Goal: Task Accomplishment & Management: Manage account settings

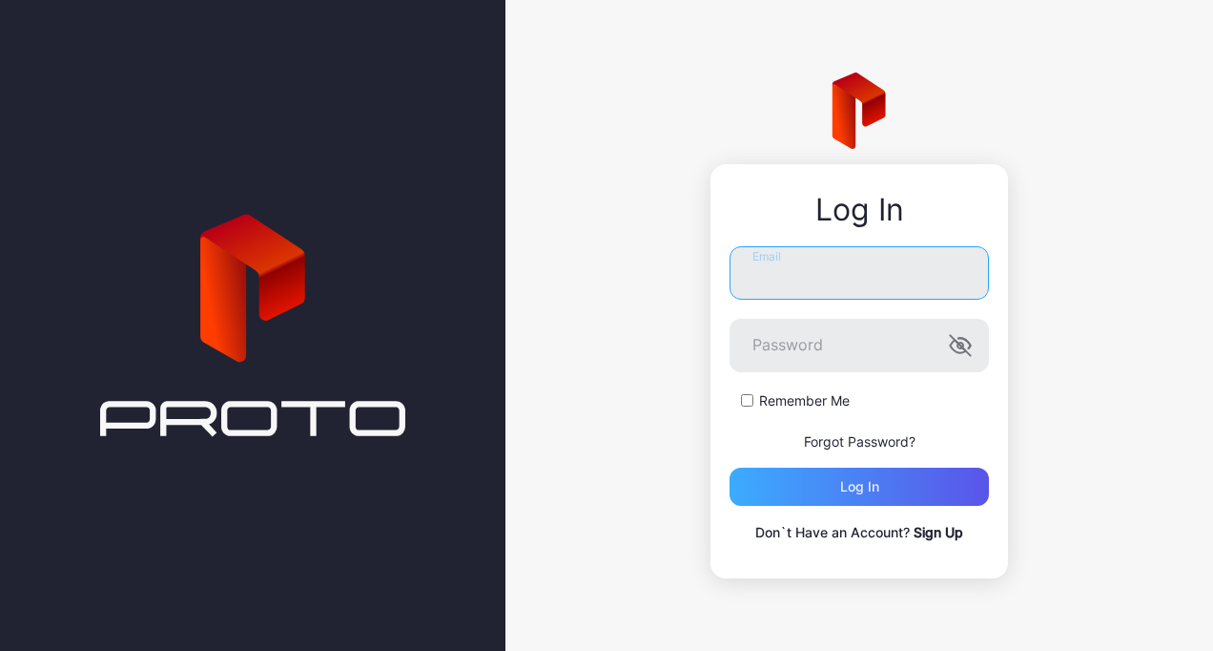
type input "**********"
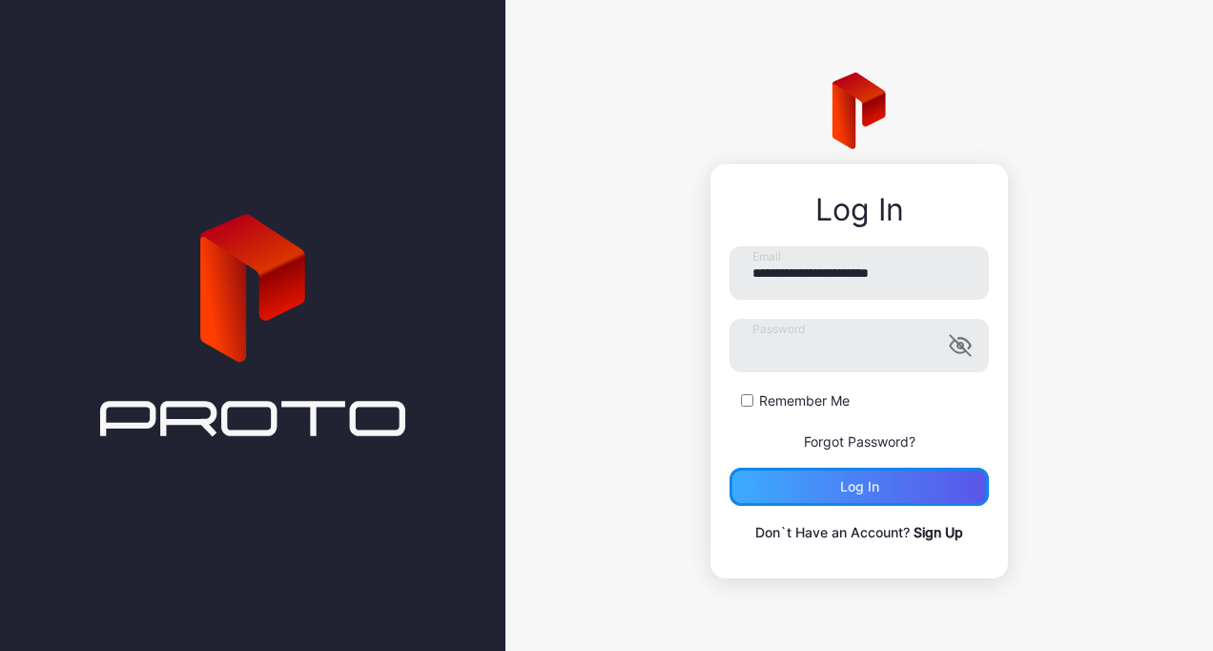
click at [820, 471] on div "Log in" at bounding box center [859, 486] width 259 height 38
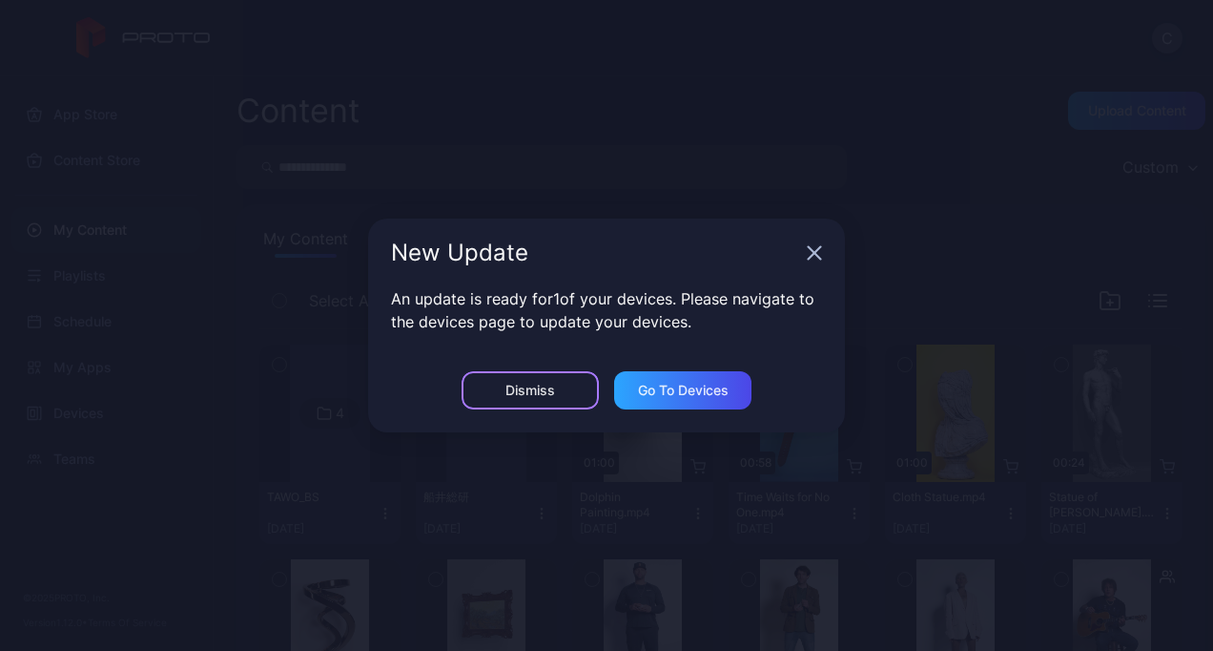
click at [562, 403] on div "Dismiss" at bounding box center [530, 390] width 137 height 38
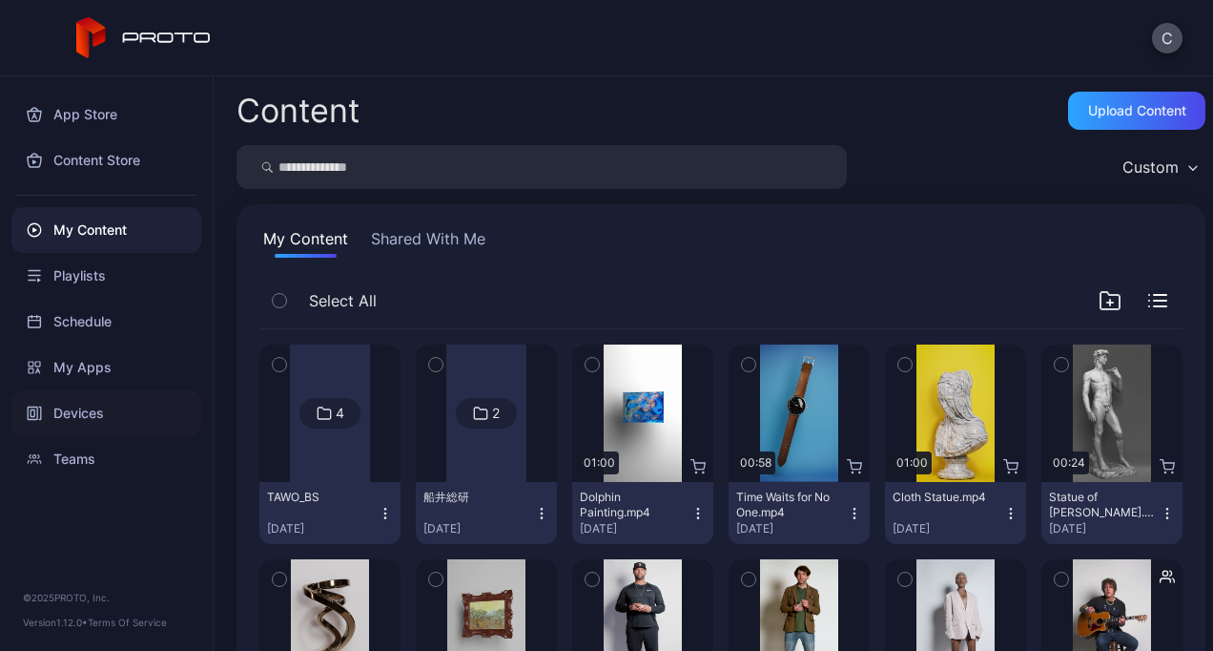
click at [95, 410] on div "Devices" at bounding box center [106, 413] width 190 height 46
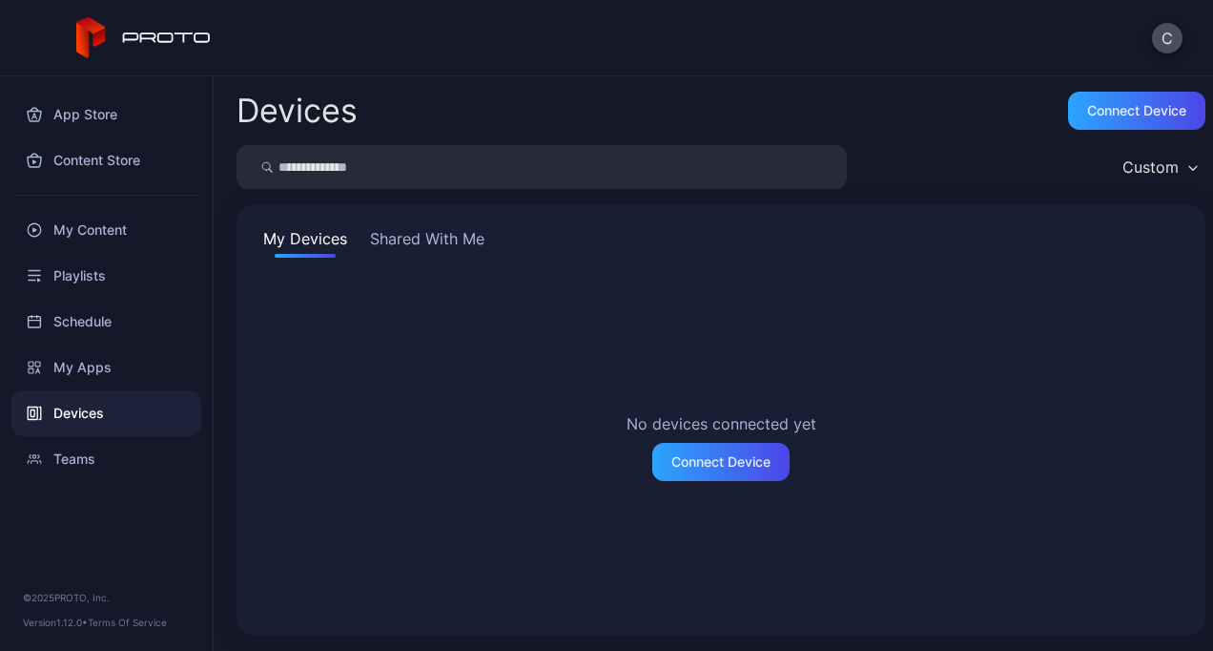
click at [413, 240] on button "Shared With Me" at bounding box center [427, 242] width 122 height 31
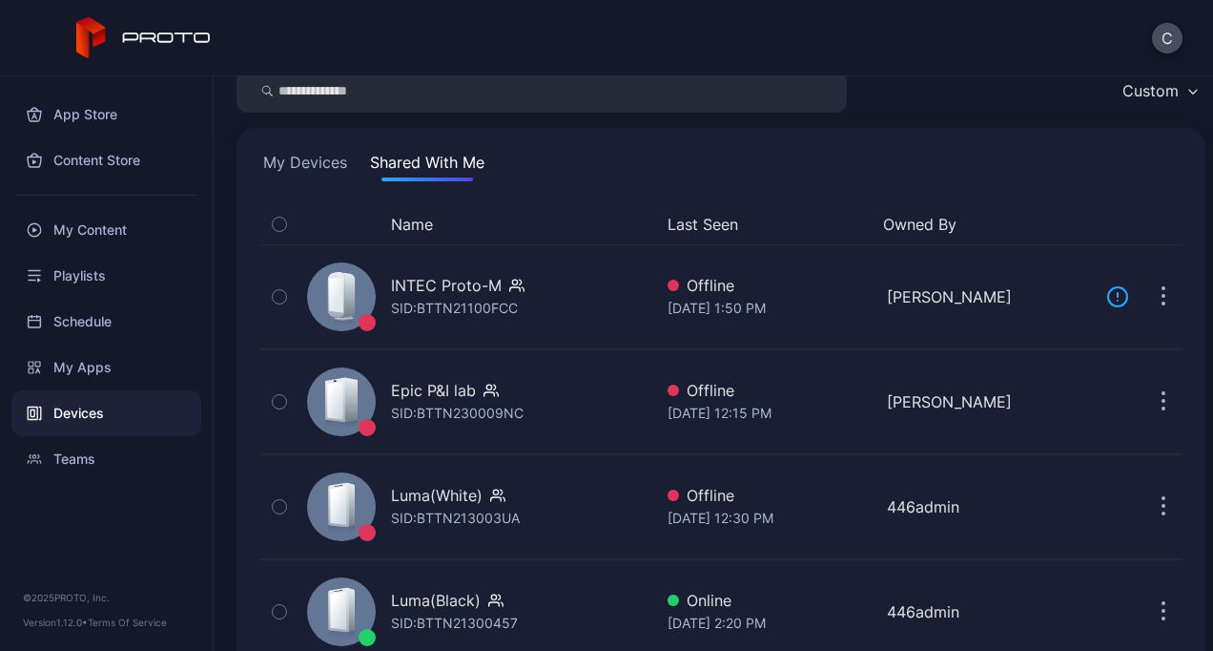
scroll to position [125, 0]
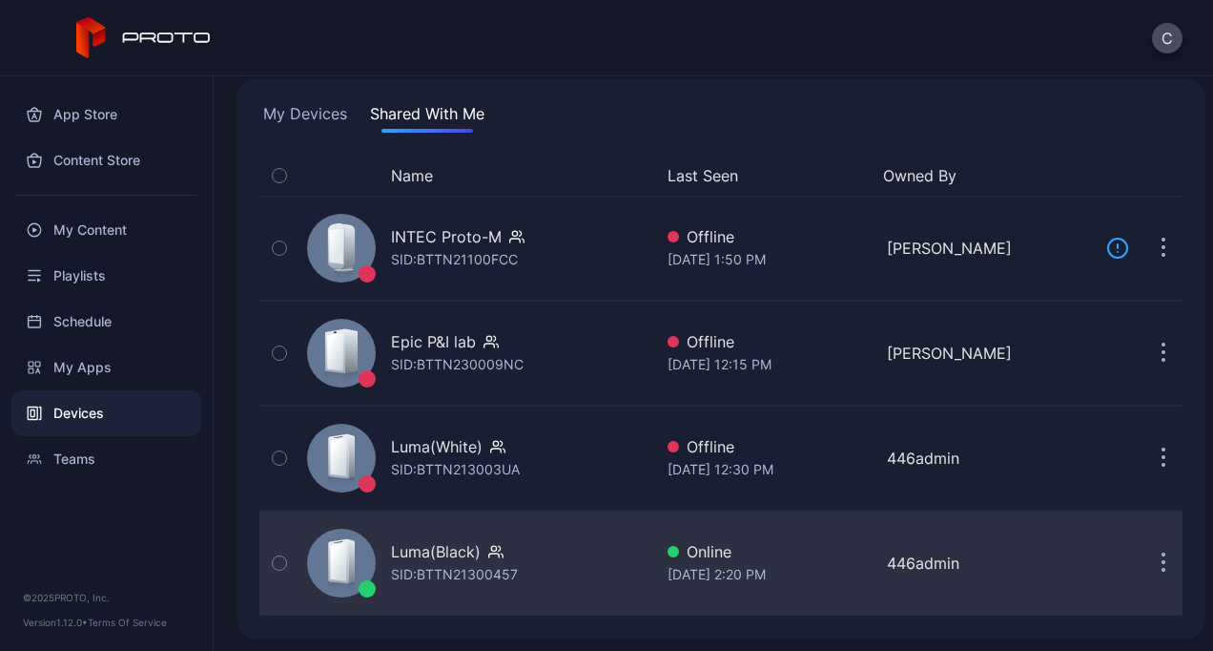
click at [492, 548] on icon "button" at bounding box center [495, 551] width 15 height 19
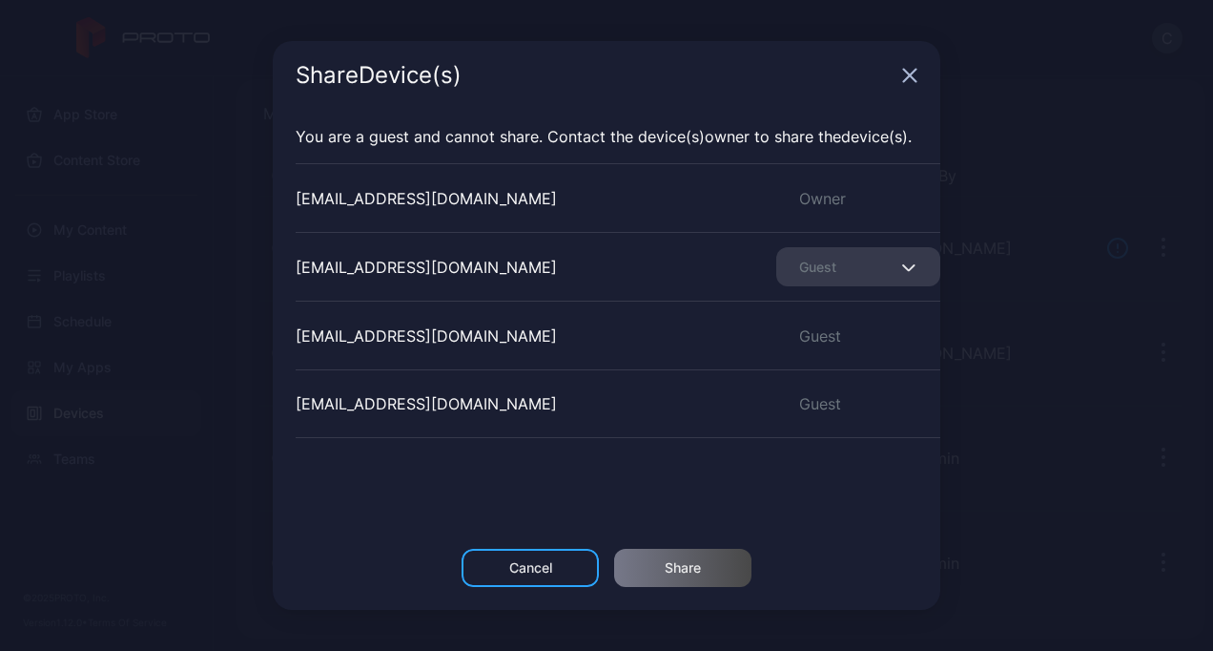
click at [914, 74] on icon "button" at bounding box center [909, 75] width 15 height 15
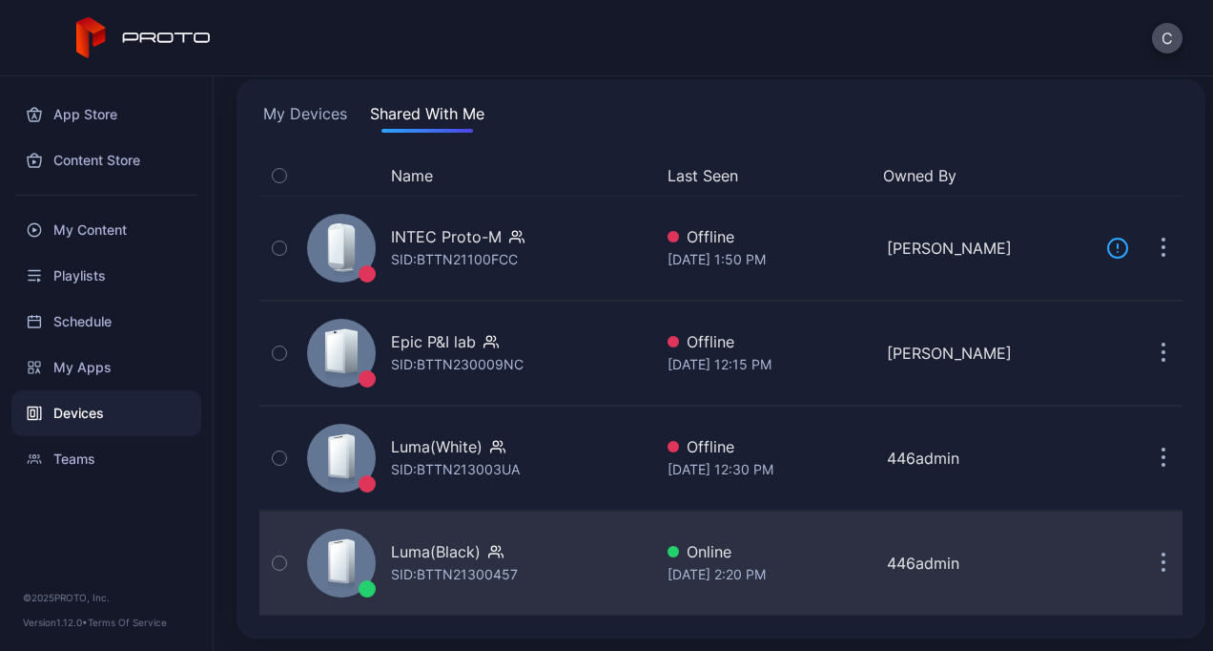
click at [452, 567] on div "SID: BTTN21300457" at bounding box center [454, 574] width 127 height 23
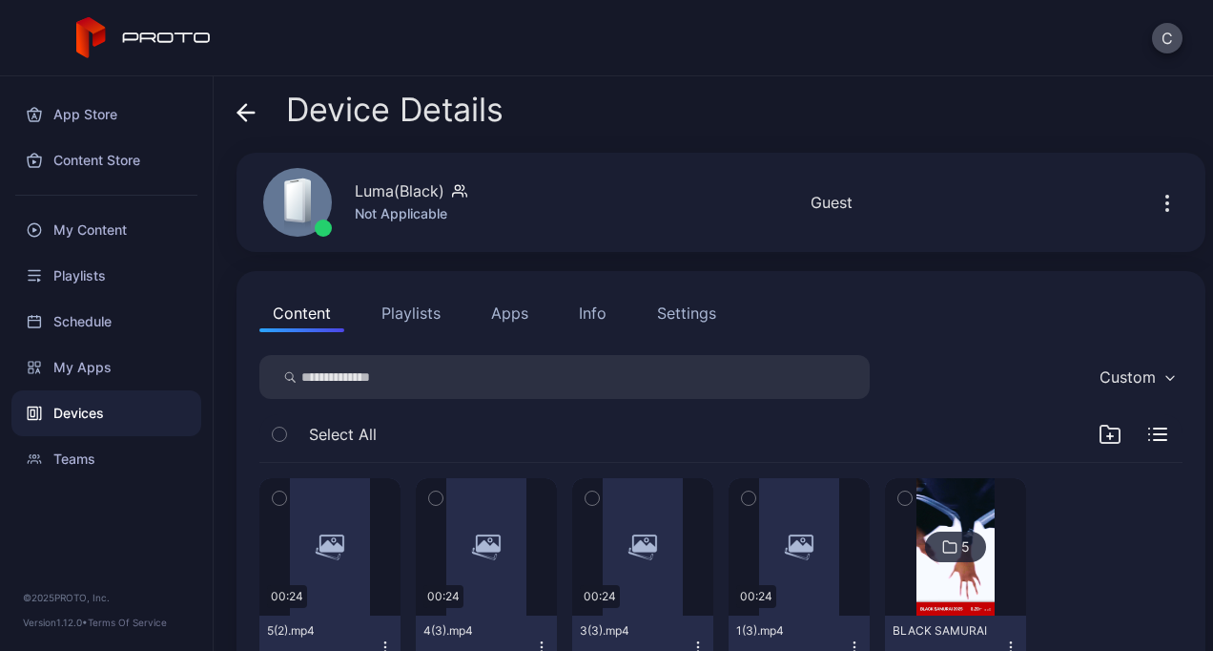
click at [438, 308] on button "Playlists" at bounding box center [411, 313] width 86 height 38
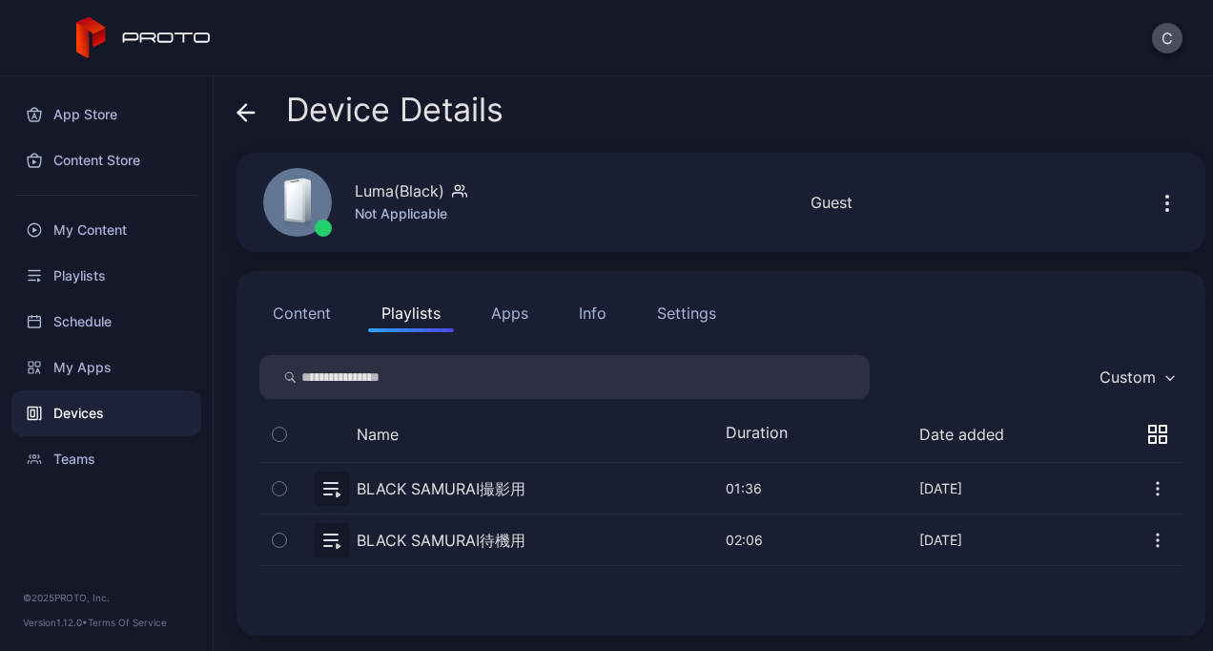
click at [465, 537] on button "button" at bounding box center [720, 539] width 923 height 51
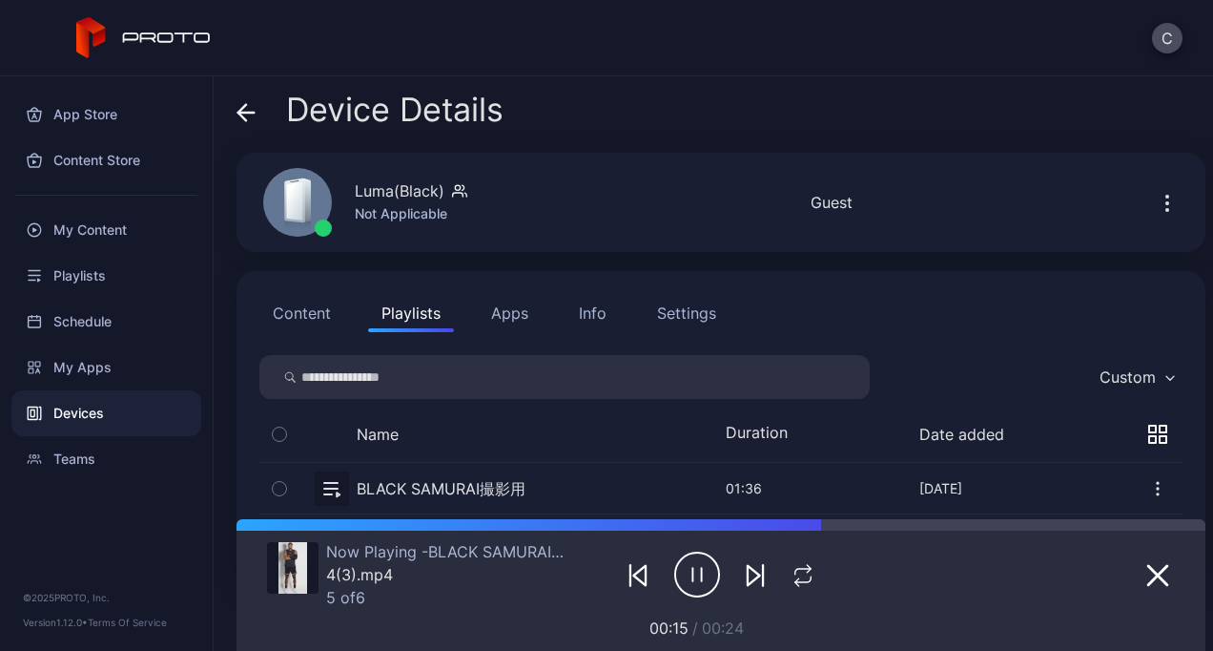
click at [497, 488] on button "button" at bounding box center [720, 488] width 923 height 51
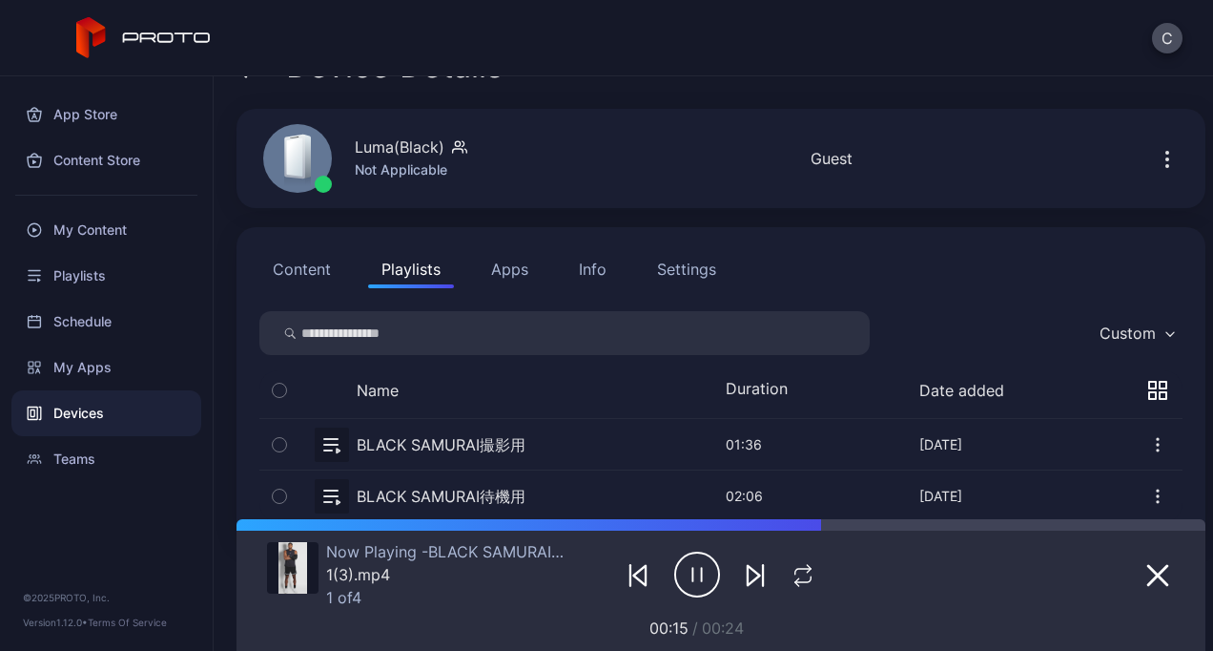
scroll to position [84, 0]
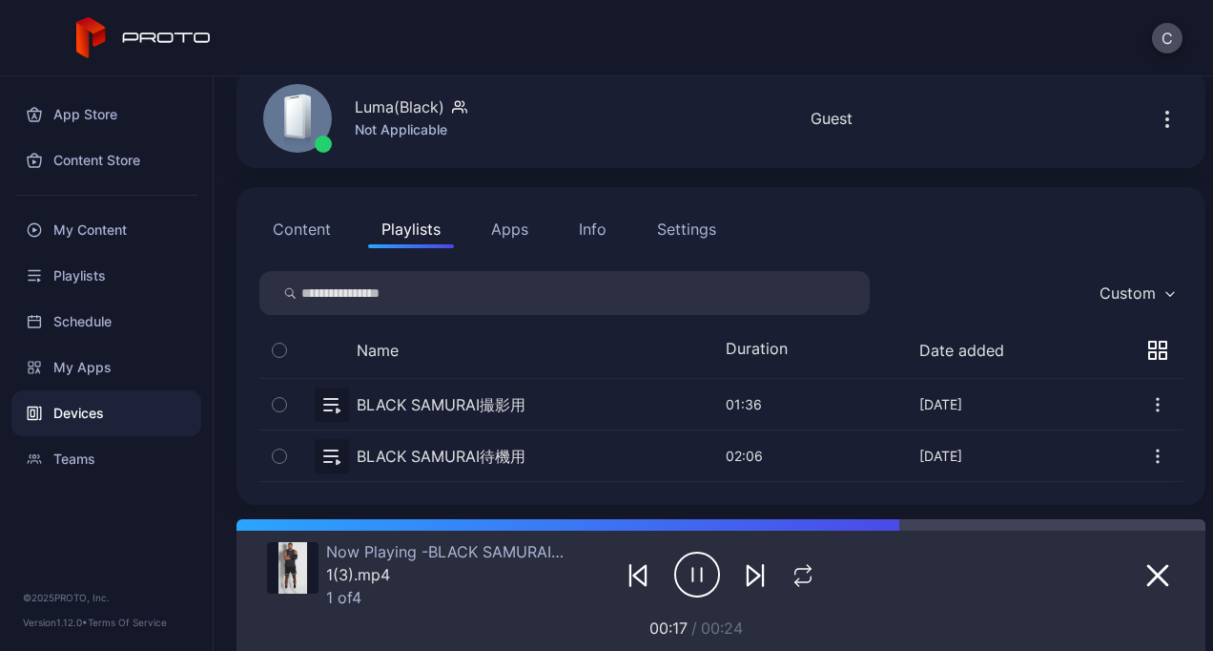
click at [401, 450] on button "button" at bounding box center [720, 455] width 923 height 51
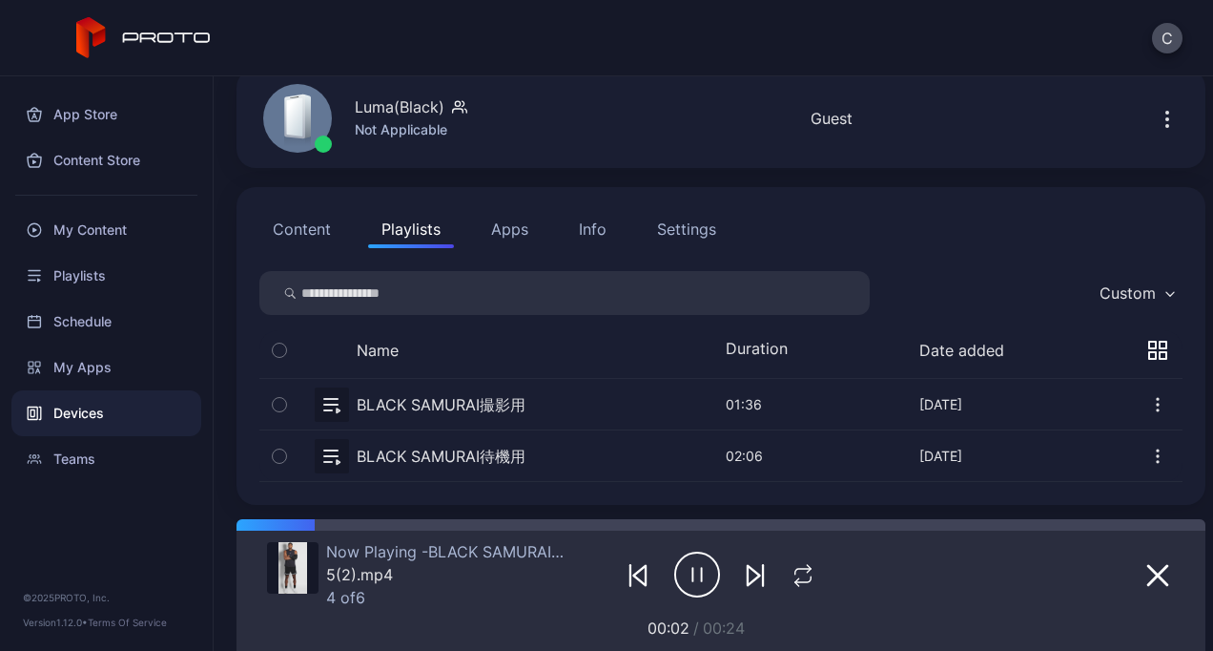
click at [458, 400] on button "button" at bounding box center [720, 404] width 923 height 51
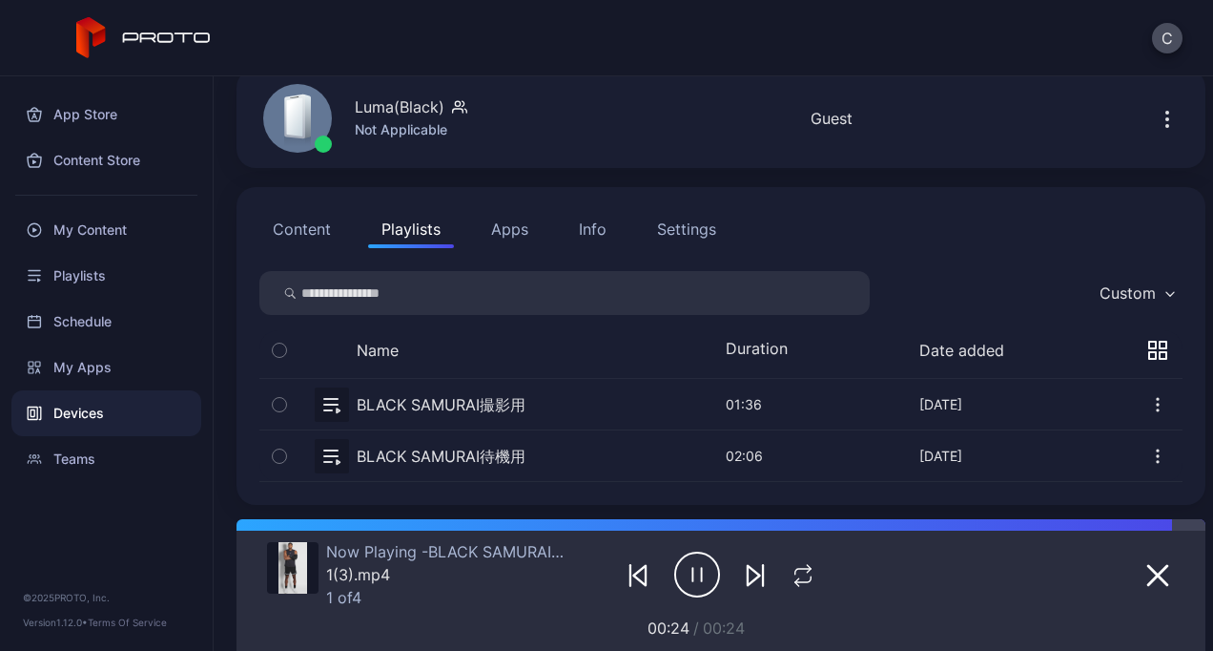
click at [458, 400] on button "button" at bounding box center [720, 404] width 923 height 51
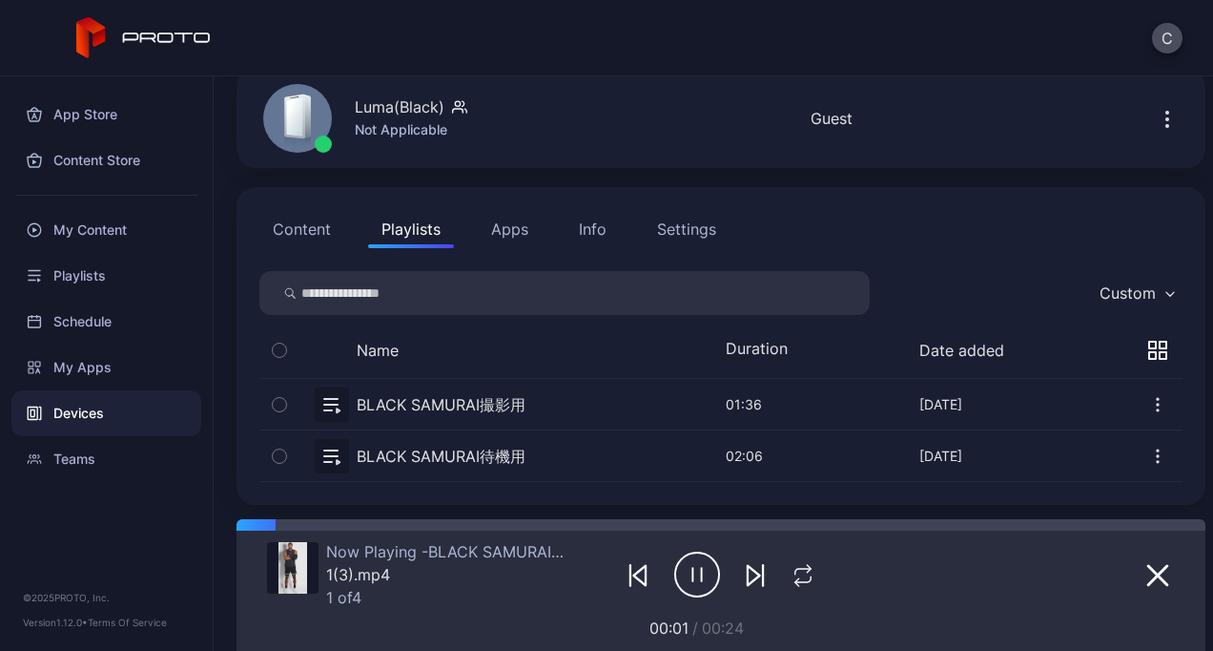
click at [458, 400] on button "button" at bounding box center [720, 404] width 923 height 51
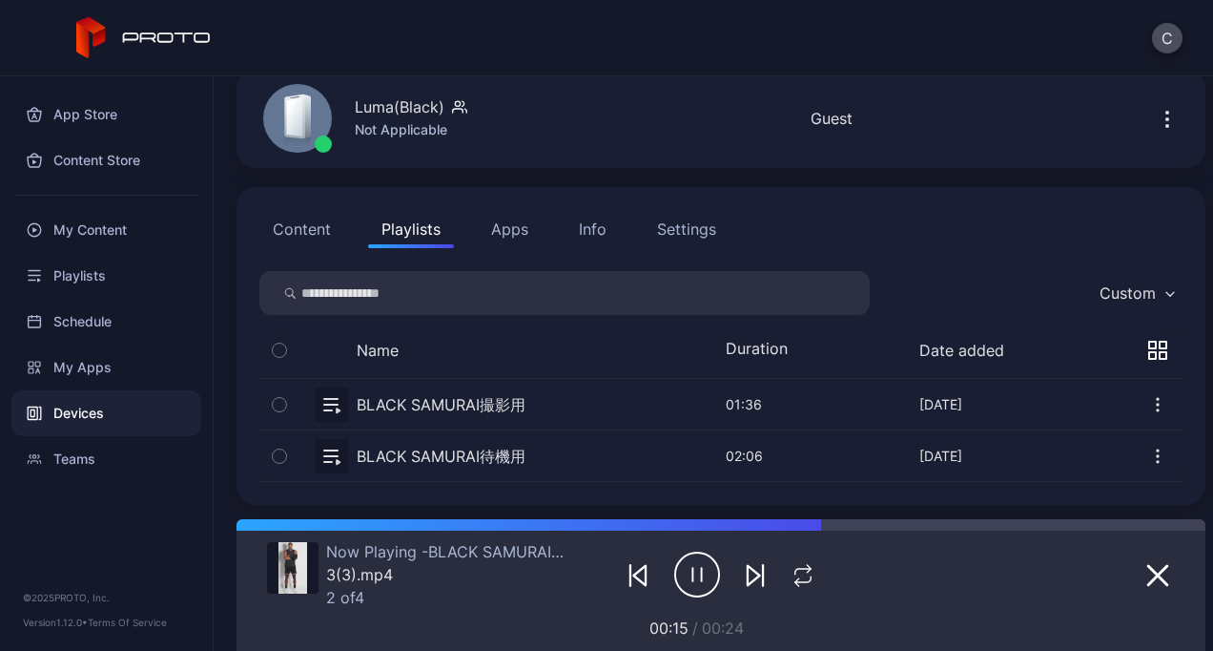
click at [496, 453] on button "button" at bounding box center [720, 455] width 923 height 51
click at [498, 403] on button "button" at bounding box center [720, 404] width 923 height 51
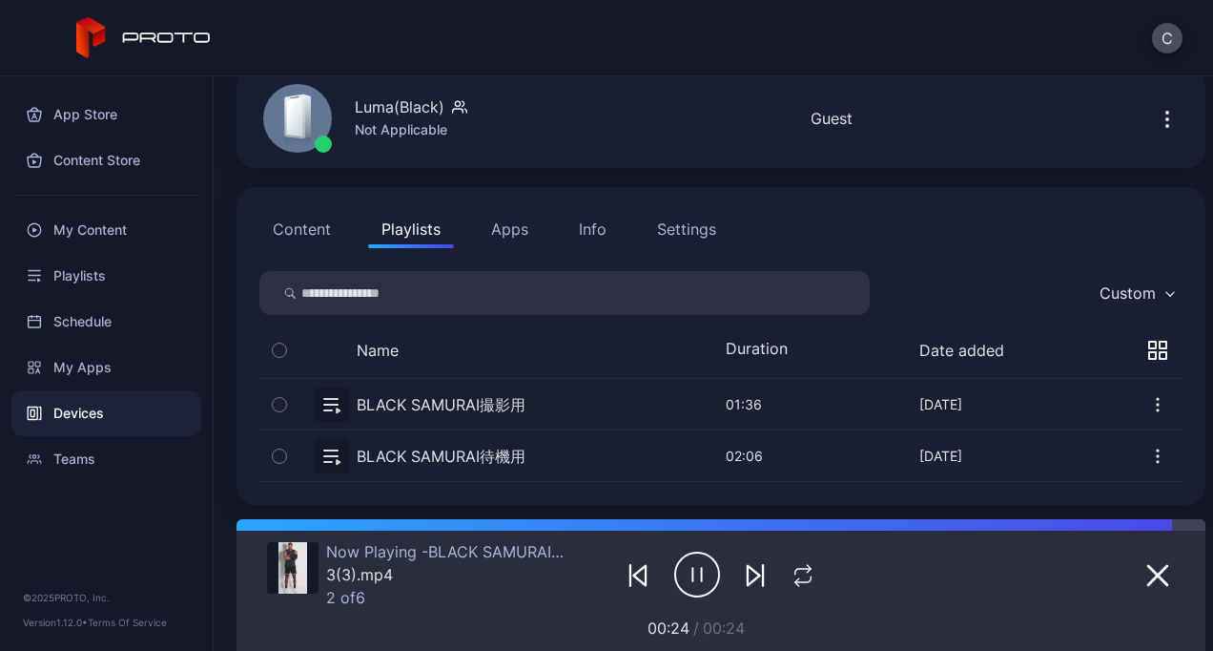
click at [518, 394] on button "button" at bounding box center [720, 404] width 923 height 51
